Goal: Transaction & Acquisition: Purchase product/service

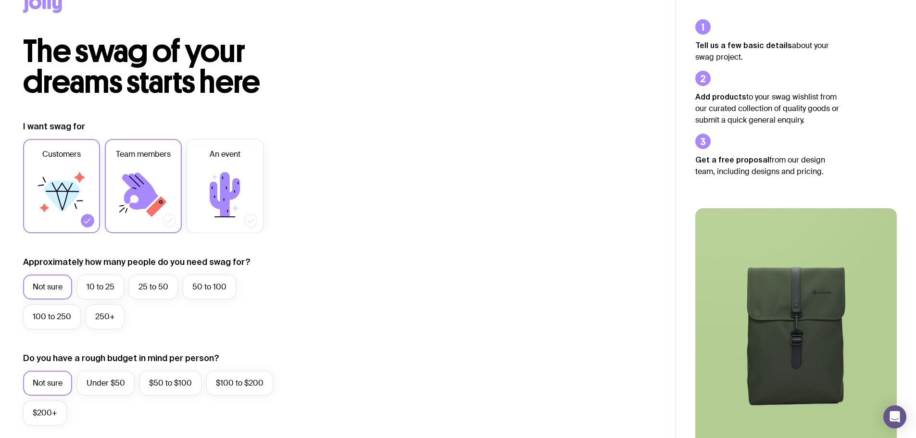
scroll to position [48, 0]
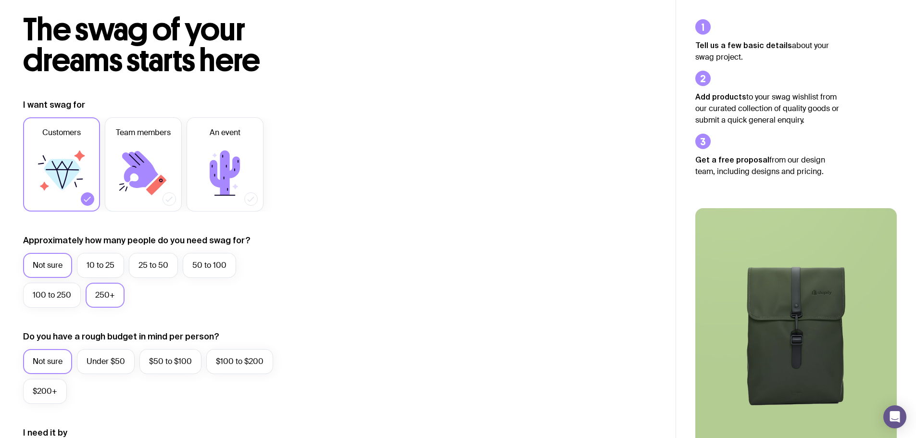
click at [99, 298] on label "250+" at bounding box center [105, 295] width 39 height 25
click at [0, 0] on input "250+" at bounding box center [0, 0] width 0 height 0
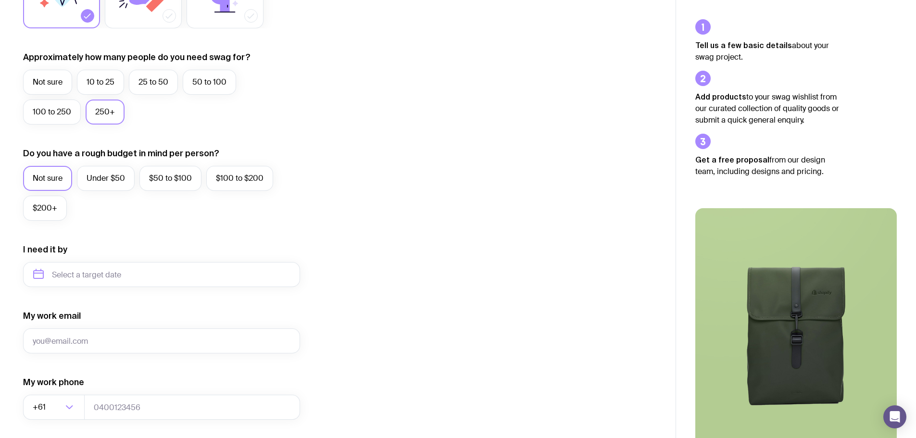
scroll to position [240, 0]
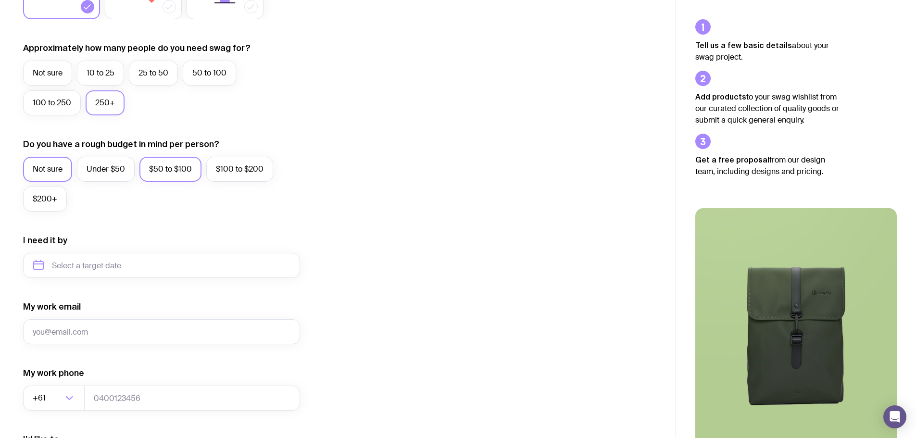
click at [156, 178] on label "$50 to $100" at bounding box center [170, 169] width 62 height 25
click at [0, 0] on input "$50 to $100" at bounding box center [0, 0] width 0 height 0
click at [79, 268] on input "text" at bounding box center [161, 265] width 277 height 25
click at [106, 383] on button "Nov" at bounding box center [123, 383] width 35 height 19
type input "[DATE]"
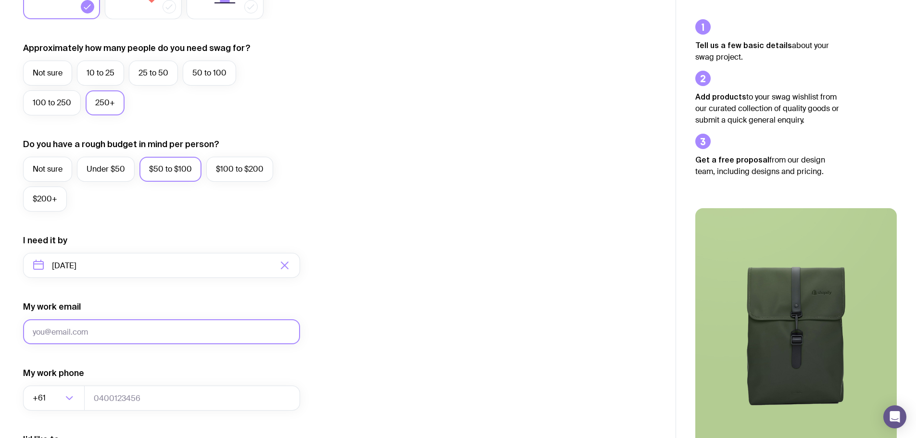
click at [89, 329] on input "My work email" at bounding box center [161, 331] width 277 height 25
type input "[PERSON_NAME][EMAIL_ADDRESS][PERSON_NAME][DOMAIN_NAME]"
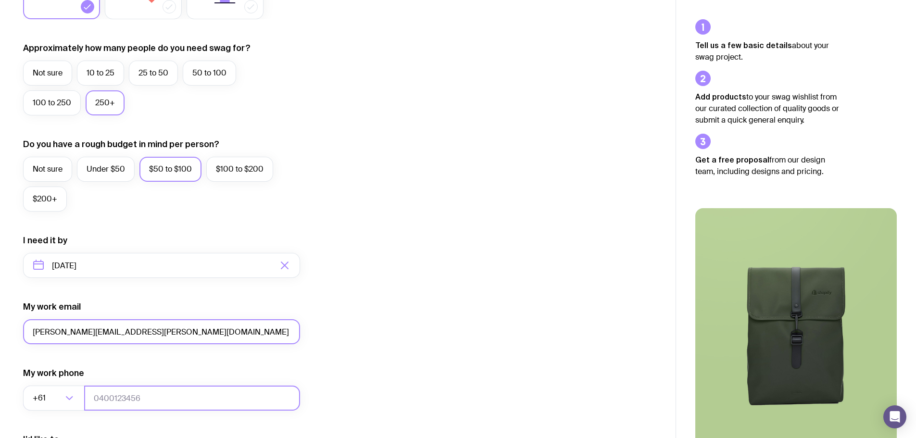
type input "0412011062"
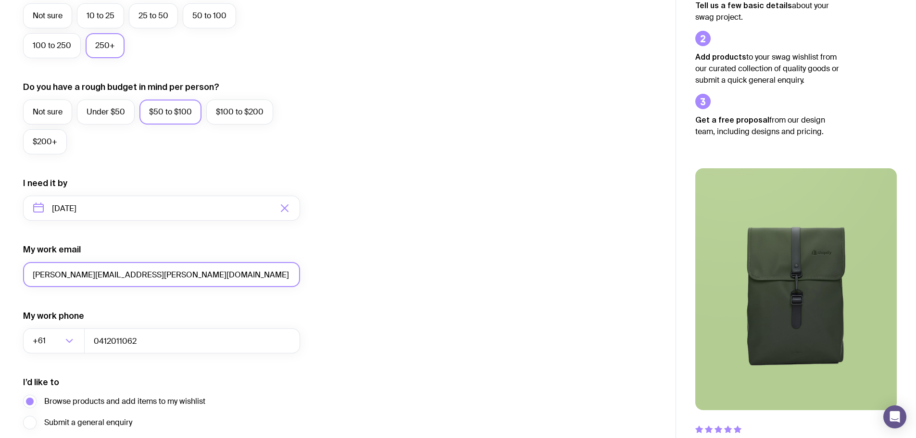
scroll to position [379, 0]
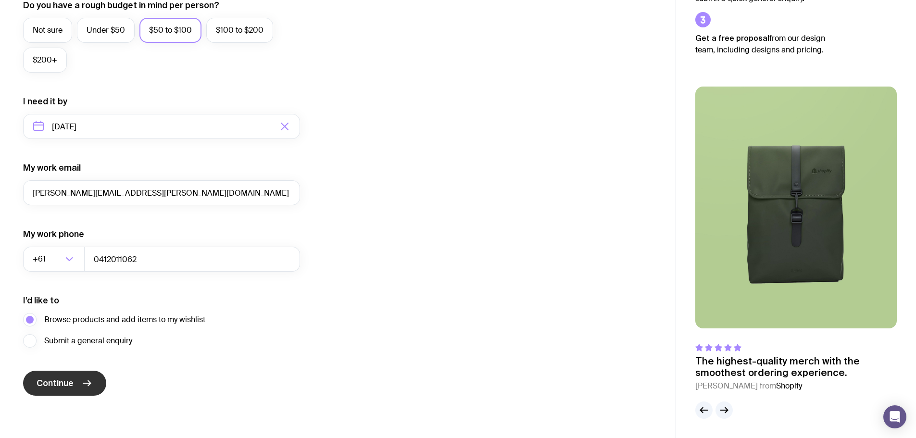
click at [76, 383] on button "Continue" at bounding box center [64, 383] width 83 height 25
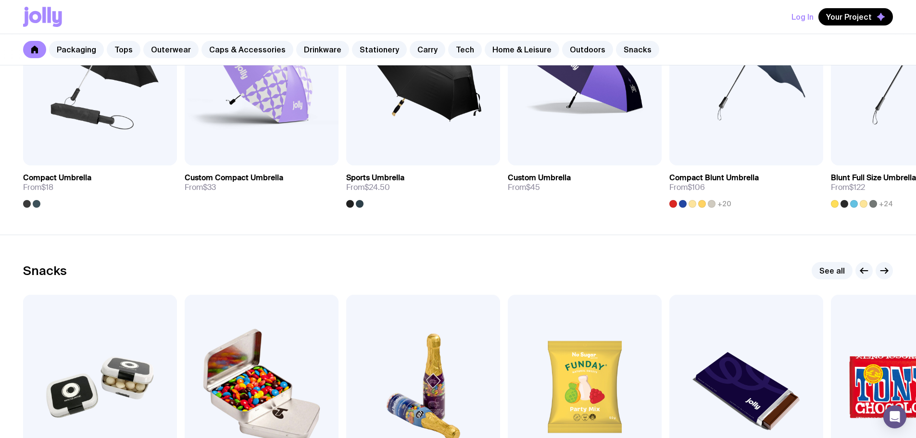
scroll to position [2980, 0]
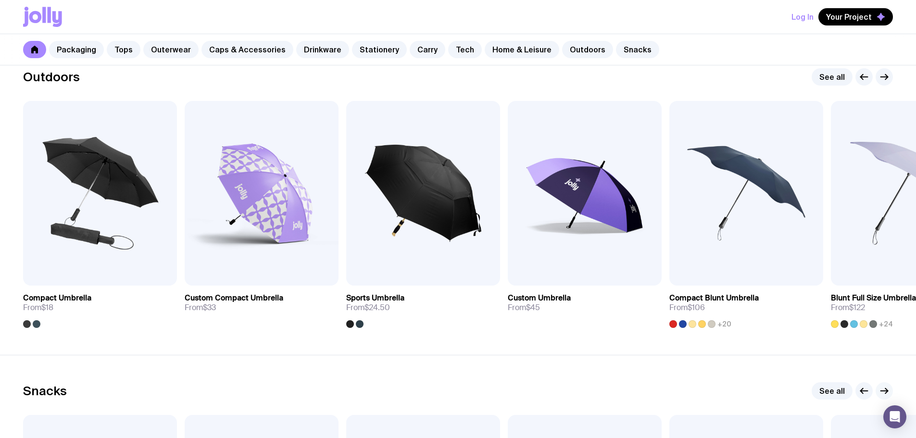
click at [879, 387] on icon "button" at bounding box center [884, 391] width 12 height 12
click at [881, 84] on button "button" at bounding box center [883, 76] width 17 height 17
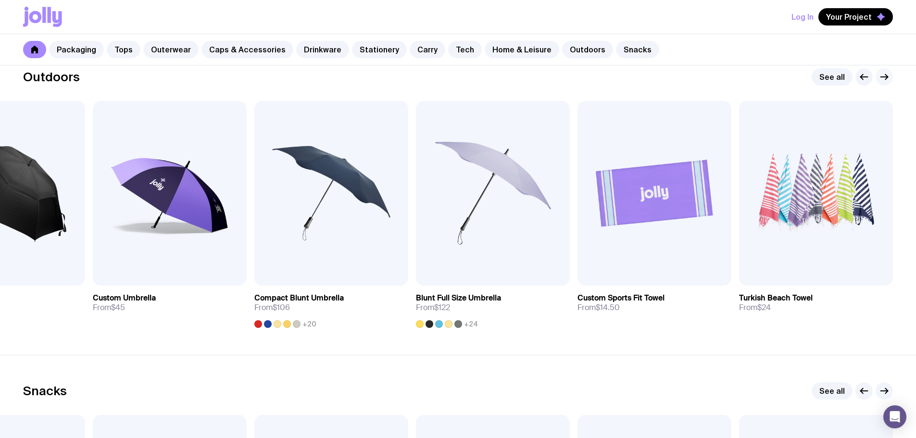
click at [881, 85] on button "button" at bounding box center [883, 76] width 17 height 17
click at [882, 75] on icon "button" at bounding box center [884, 77] width 12 height 12
click at [863, 78] on icon "button" at bounding box center [864, 77] width 12 height 12
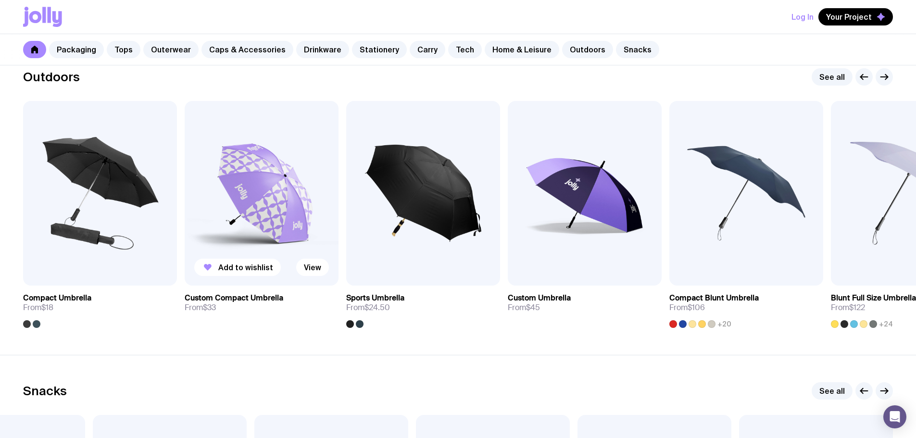
click at [247, 207] on img at bounding box center [262, 193] width 154 height 185
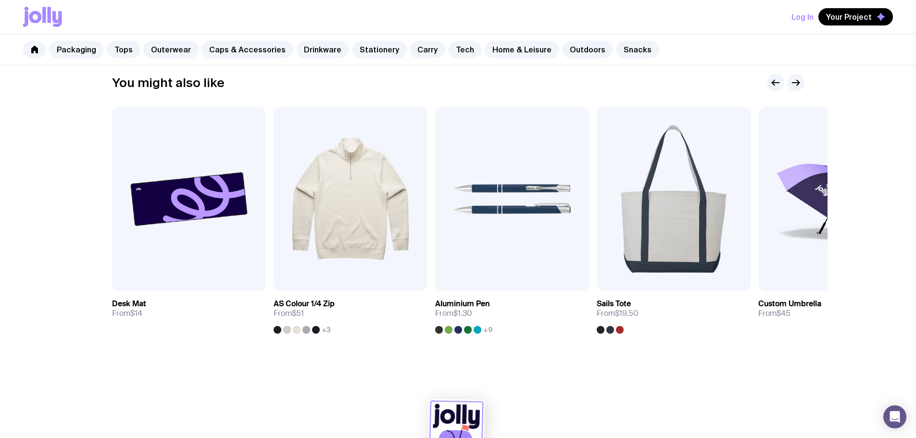
scroll to position [481, 0]
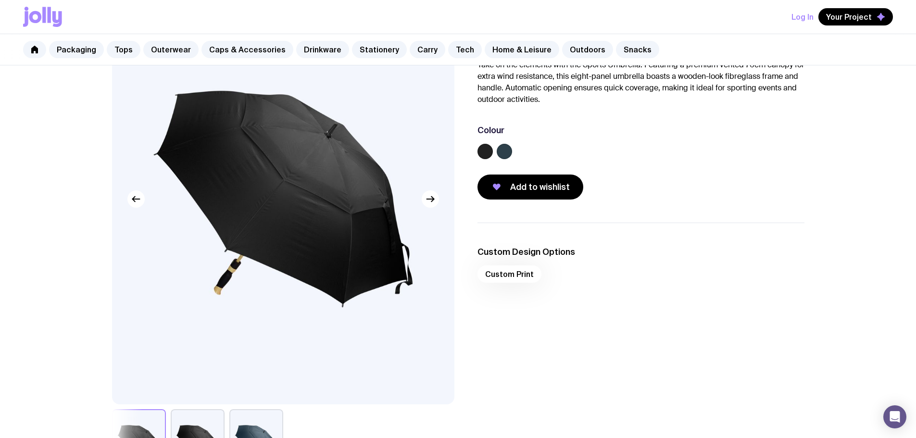
scroll to position [96, 0]
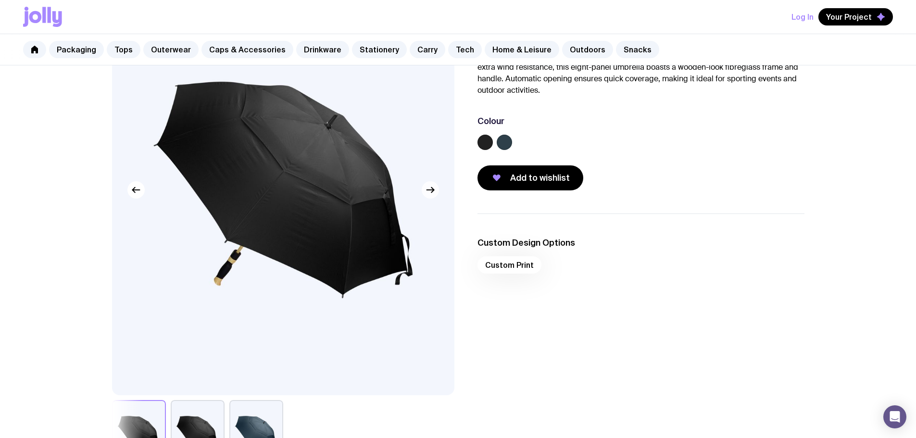
click at [434, 193] on icon "button" at bounding box center [430, 190] width 12 height 12
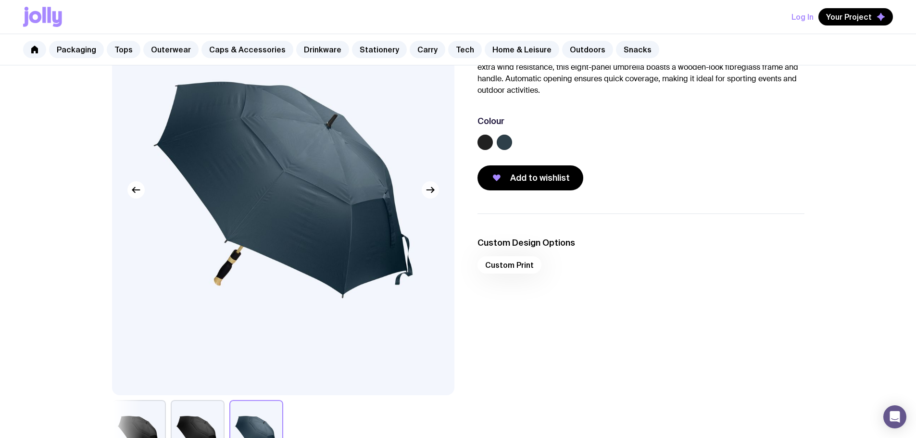
click at [434, 193] on icon "button" at bounding box center [430, 190] width 12 height 12
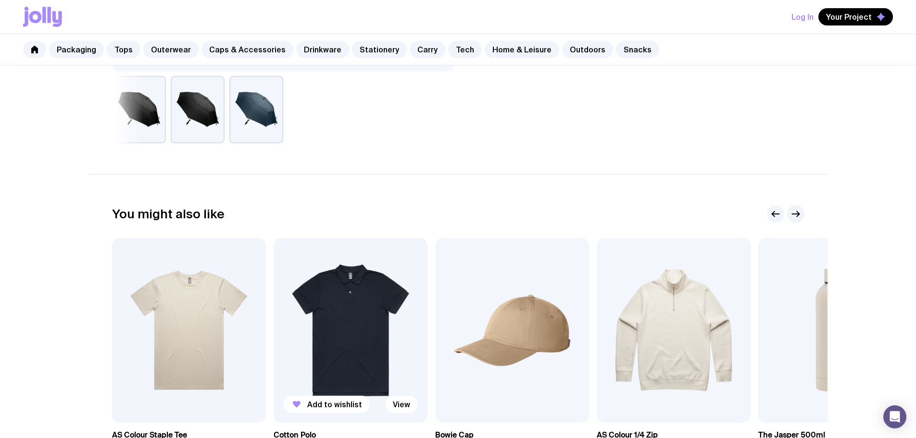
scroll to position [433, 0]
